Goal: Check status: Check status

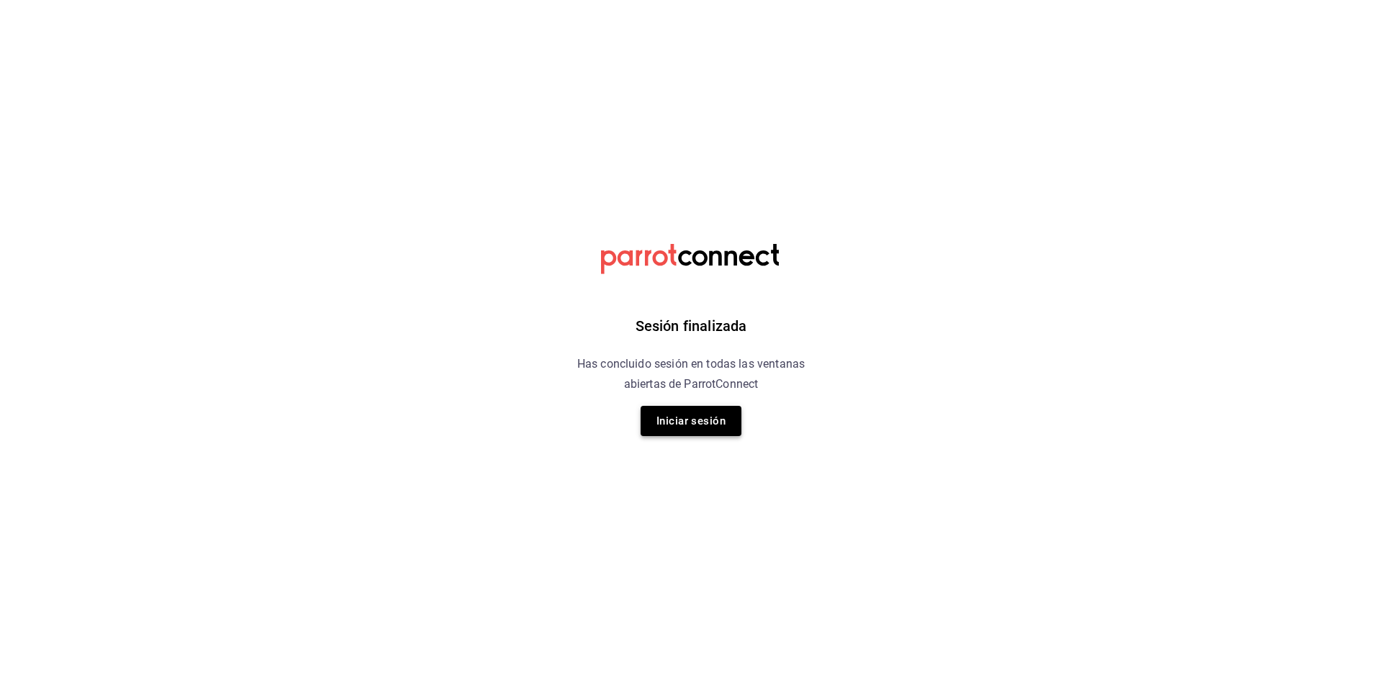
click at [688, 433] on button "Iniciar sesión" at bounding box center [691, 421] width 101 height 30
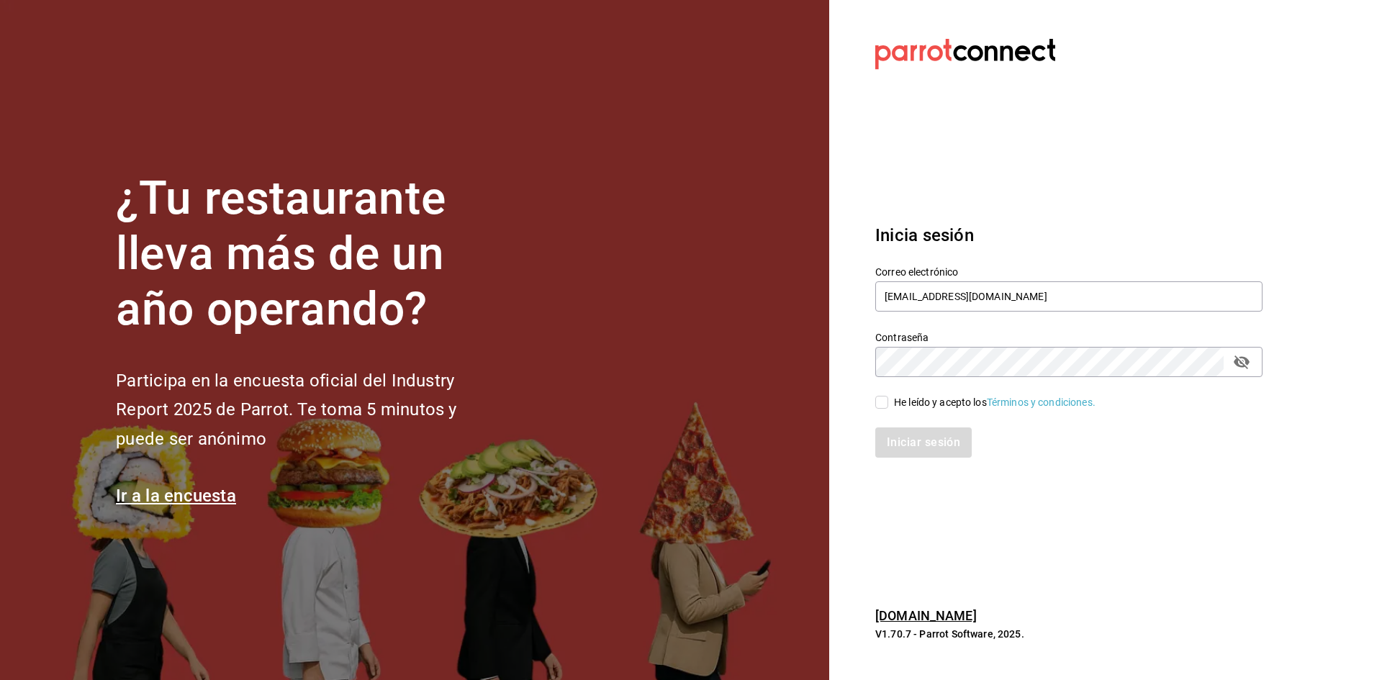
drag, startPoint x: 888, startPoint y: 397, endPoint x: 888, endPoint y: 409, distance: 11.5
click at [888, 399] on span "He leído y acepto los Términos y condiciones." at bounding box center [991, 402] width 207 height 15
click at [888, 399] on input "He leído y acepto los Términos y condiciones." at bounding box center [881, 402] width 13 height 13
checkbox input "true"
click at [921, 453] on button "Iniciar sesión" at bounding box center [924, 442] width 98 height 30
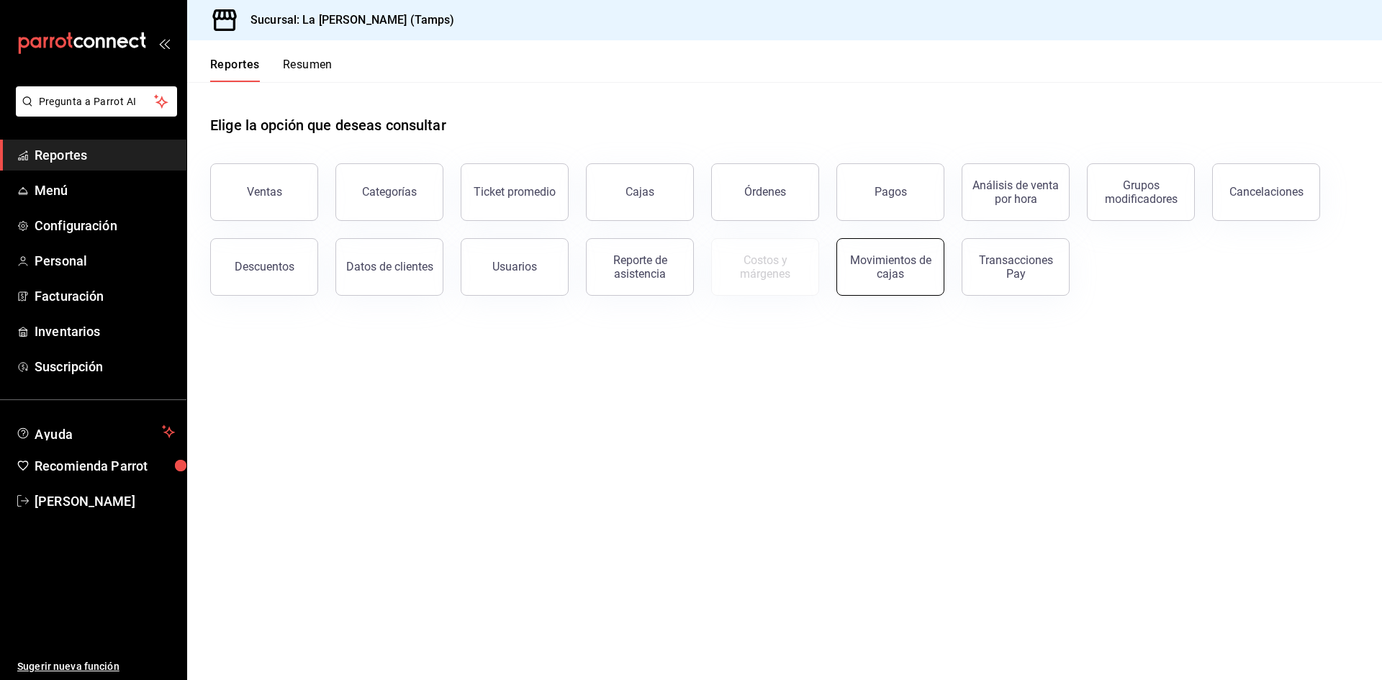
click at [881, 284] on button "Movimientos de cajas" at bounding box center [890, 267] width 108 height 58
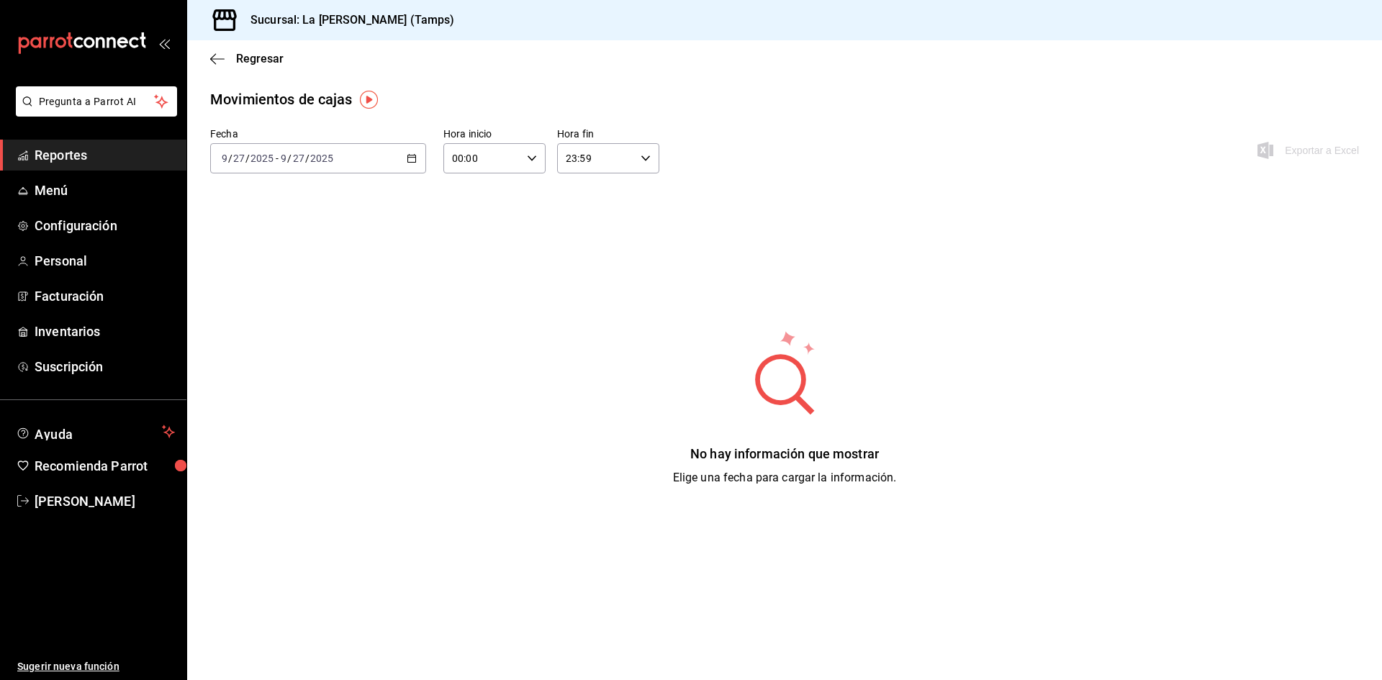
click at [71, 151] on span "Reportes" at bounding box center [105, 154] width 140 height 19
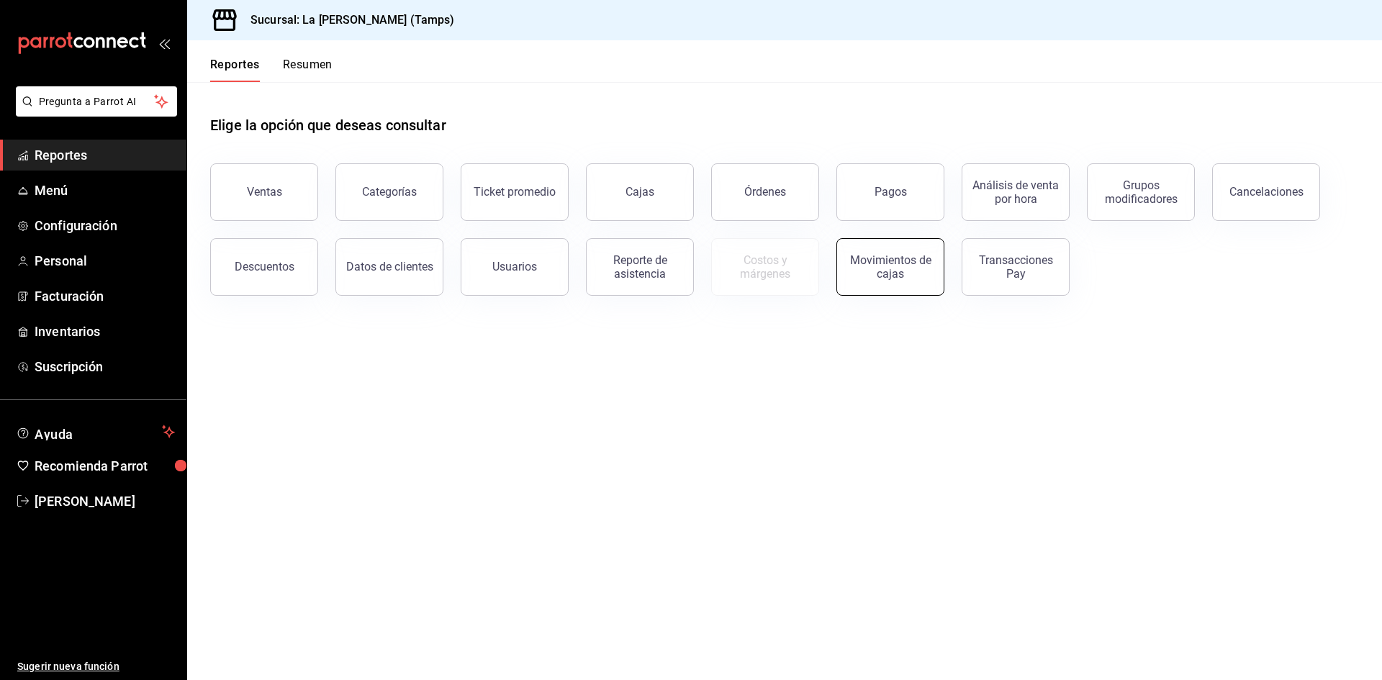
click at [845, 279] on button "Movimientos de cajas" at bounding box center [890, 267] width 108 height 58
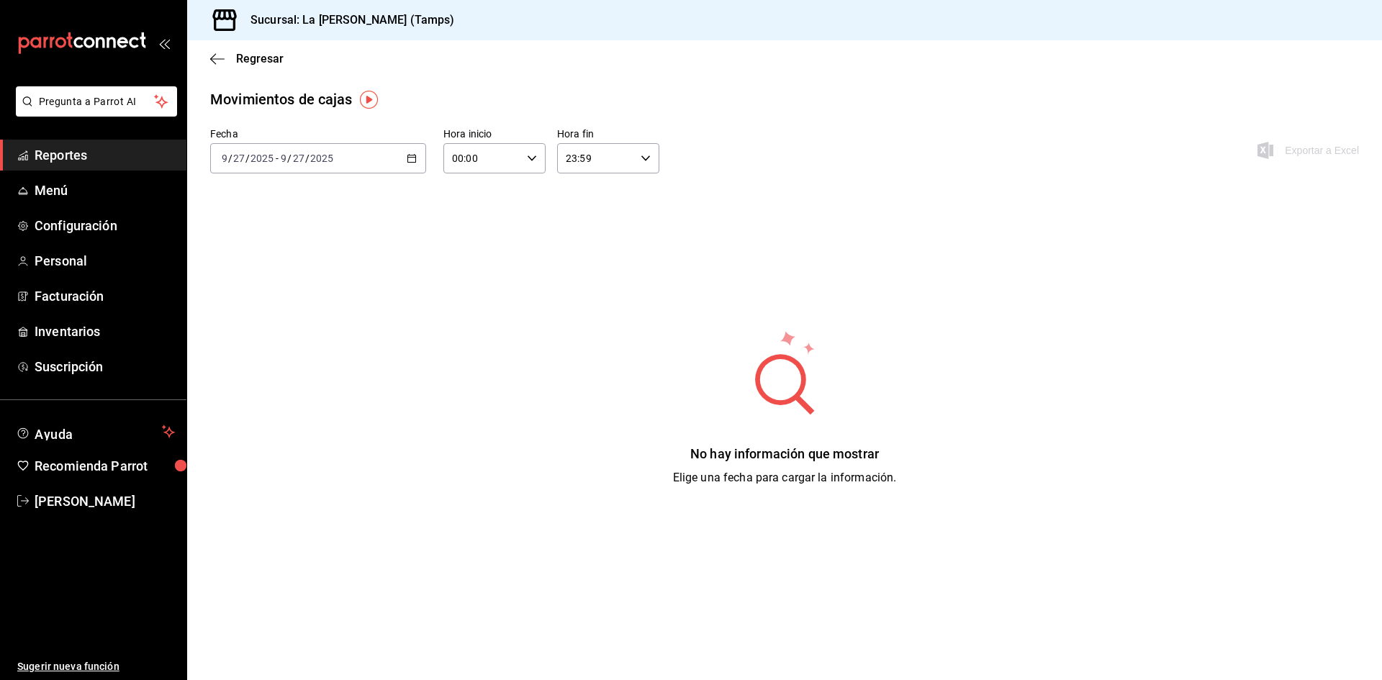
click at [409, 163] on \(Stroke\) "button" at bounding box center [411, 159] width 9 height 8
click at [275, 232] on span "Ayer" at bounding box center [278, 234] width 112 height 15
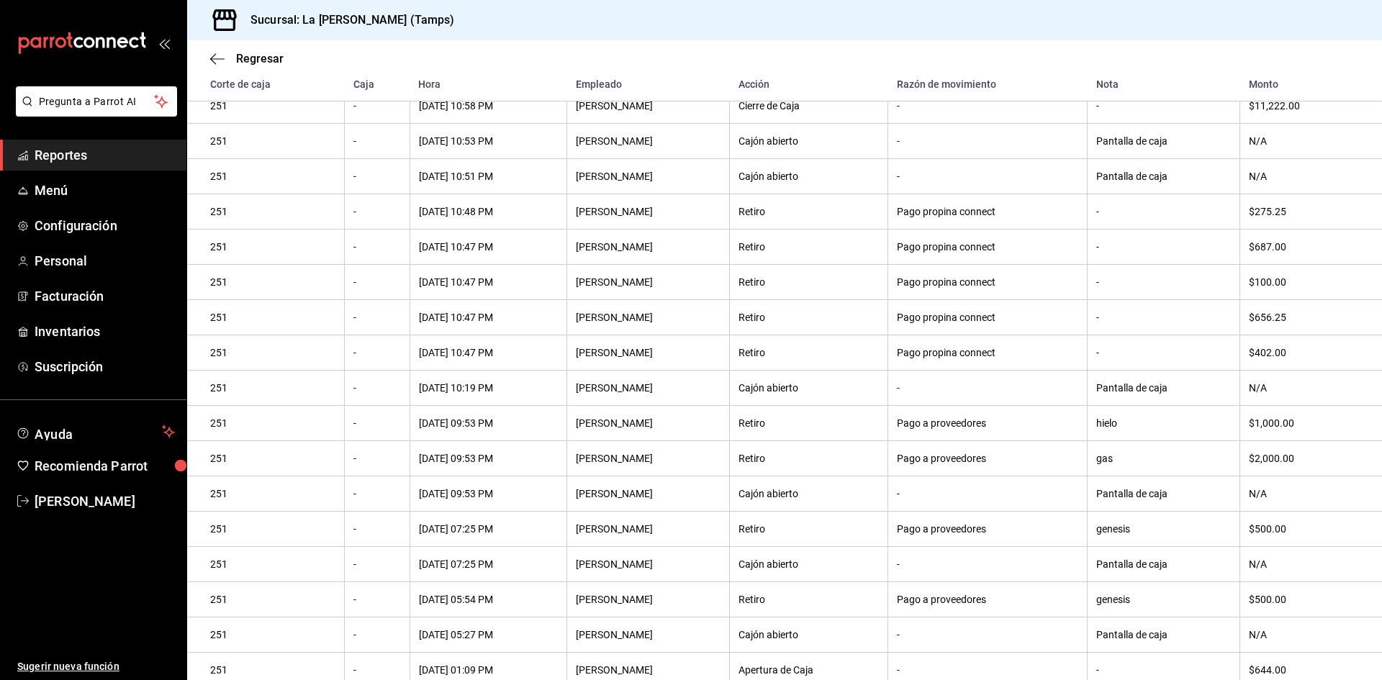
scroll to position [190, 0]
